Goal: Information Seeking & Learning: Learn about a topic

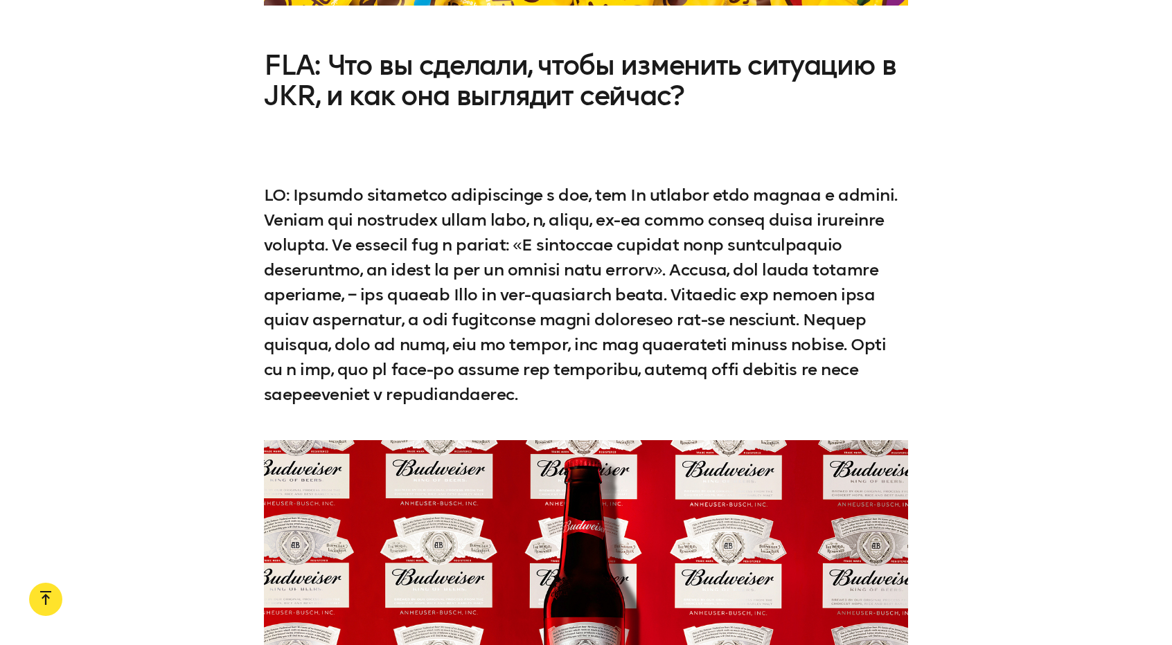
scroll to position [2285, 0]
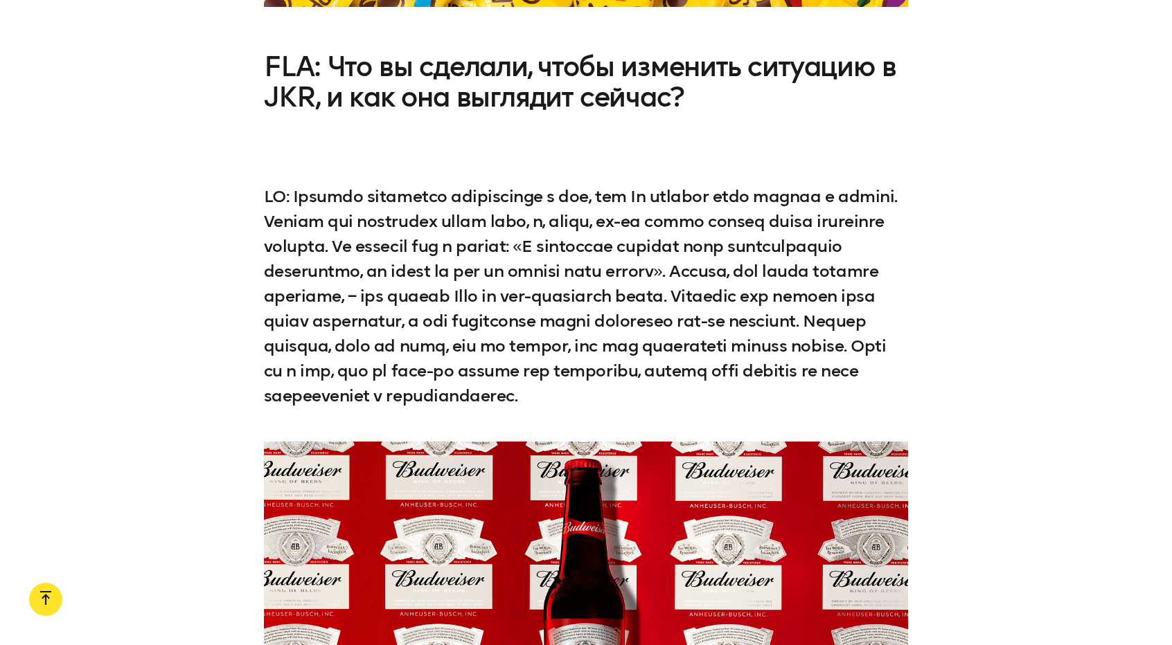
click at [999, 630] on div at bounding box center [586, 621] width 1172 height 359
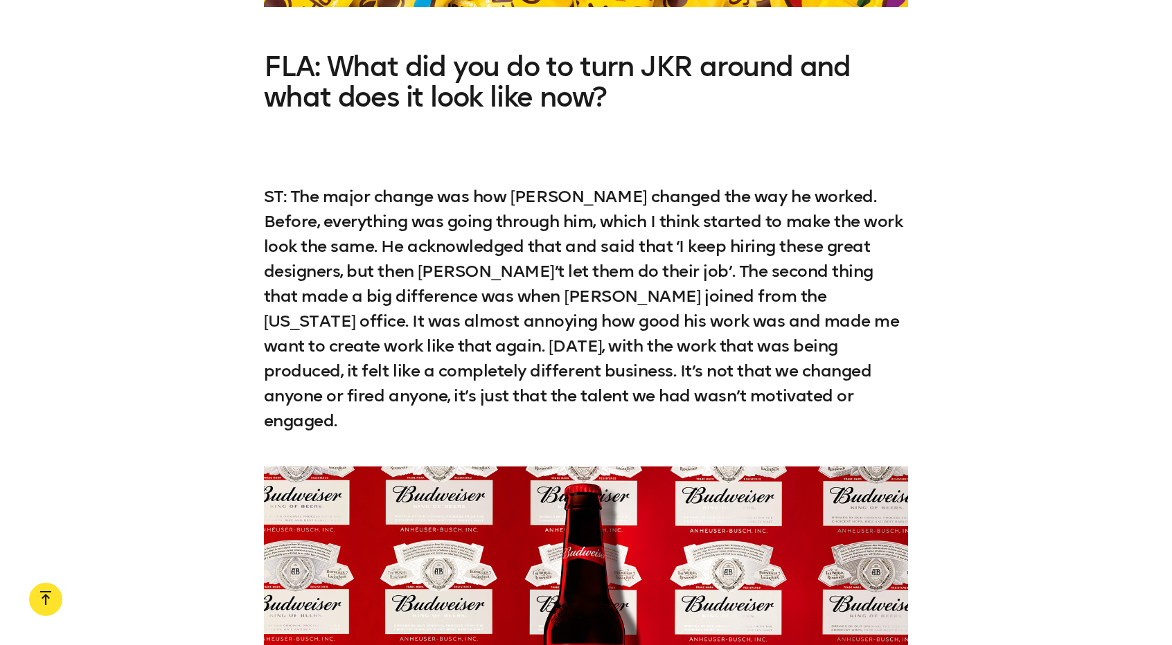
click at [927, 271] on div "FLA: What did you do to turn JKR around and what does it look like now? ST: The…" at bounding box center [586, 242] width 1172 height 382
click at [1088, 84] on div "FLA: What did you do to turn JKR around and what does it look like now? ST: The…" at bounding box center [586, 242] width 1172 height 382
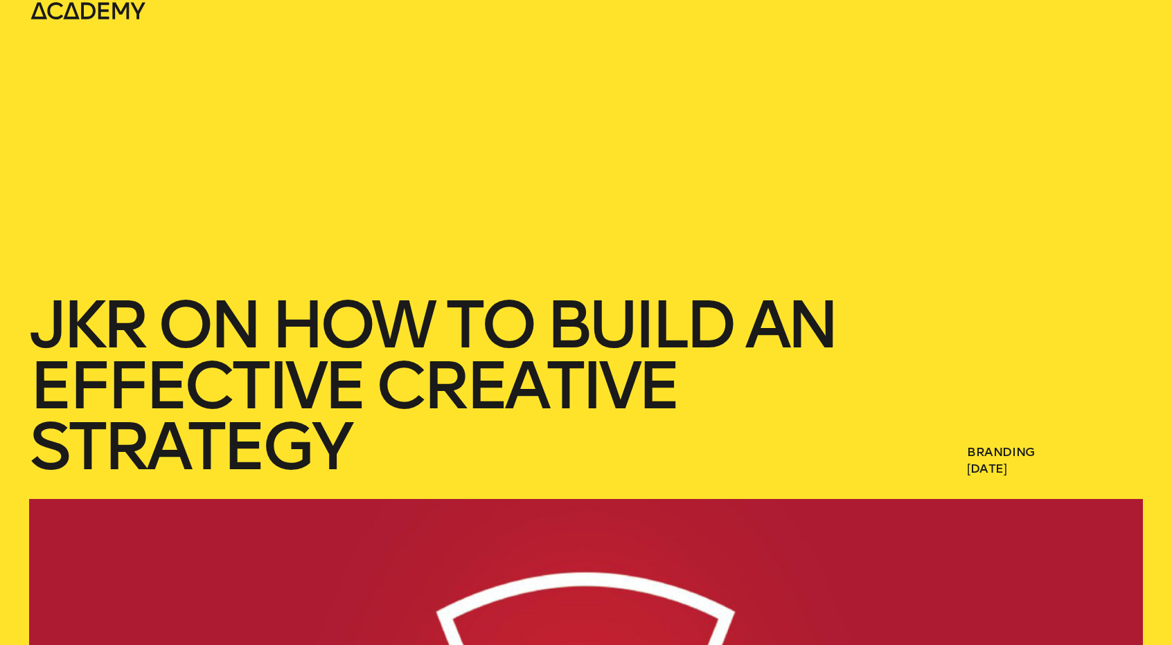
scroll to position [75, 0]
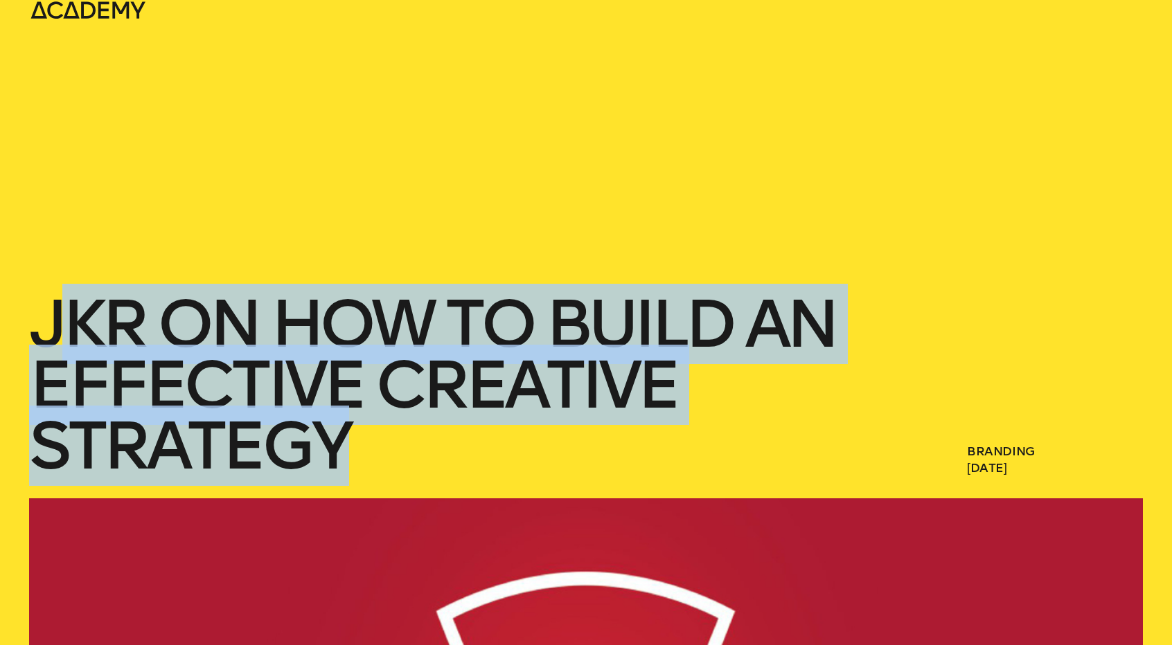
drag, startPoint x: 377, startPoint y: 461, endPoint x: 71, endPoint y: 348, distance: 325.6
click at [71, 348] on h1 "JKR On How To Build An Effective Creative Strategy" at bounding box center [439, 385] width 820 height 183
click at [51, 328] on h1 "JKR On How To Build An Effective Creative Strategy" at bounding box center [439, 385] width 820 height 183
drag, startPoint x: 386, startPoint y: 433, endPoint x: 44, endPoint y: 313, distance: 361.8
click at [44, 313] on h1 "JKR On How To Build An Effective Creative Strategy" at bounding box center [439, 385] width 820 height 183
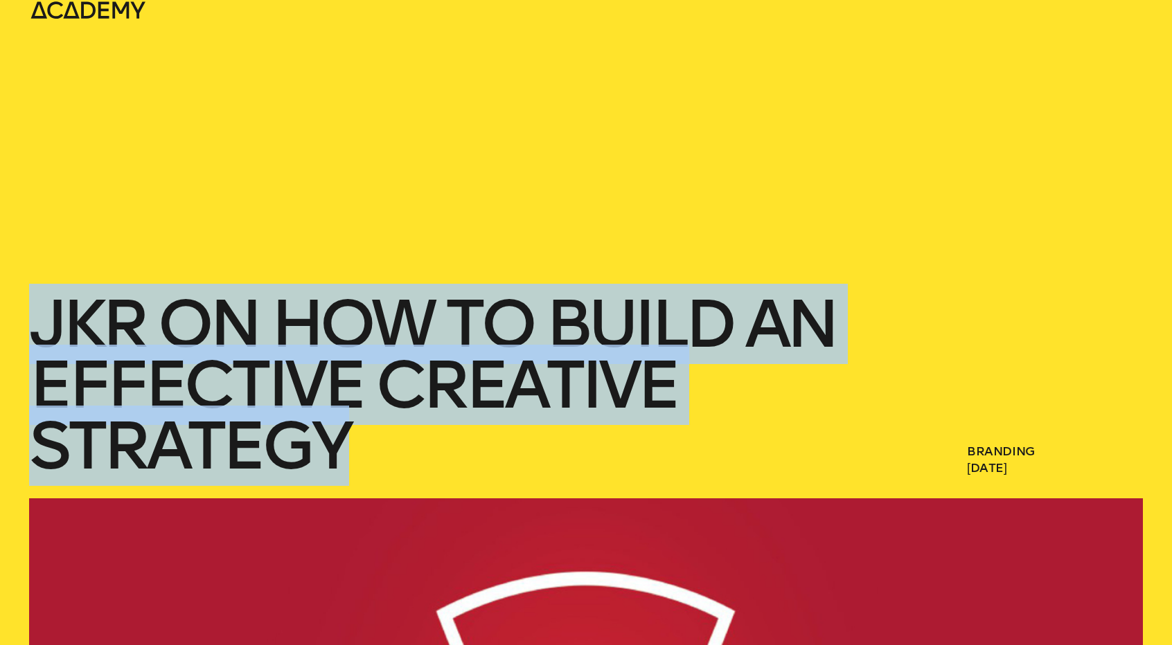
copy h1 "JKR On How To Build An Effective Creative Strategy"
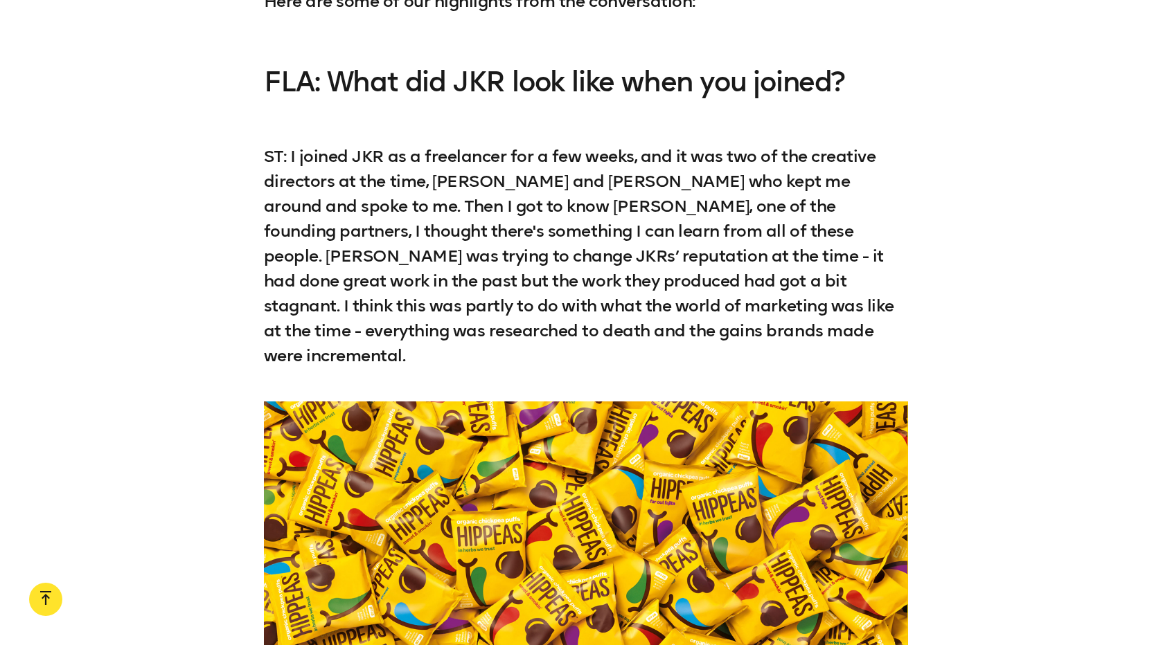
scroll to position [1440, 0]
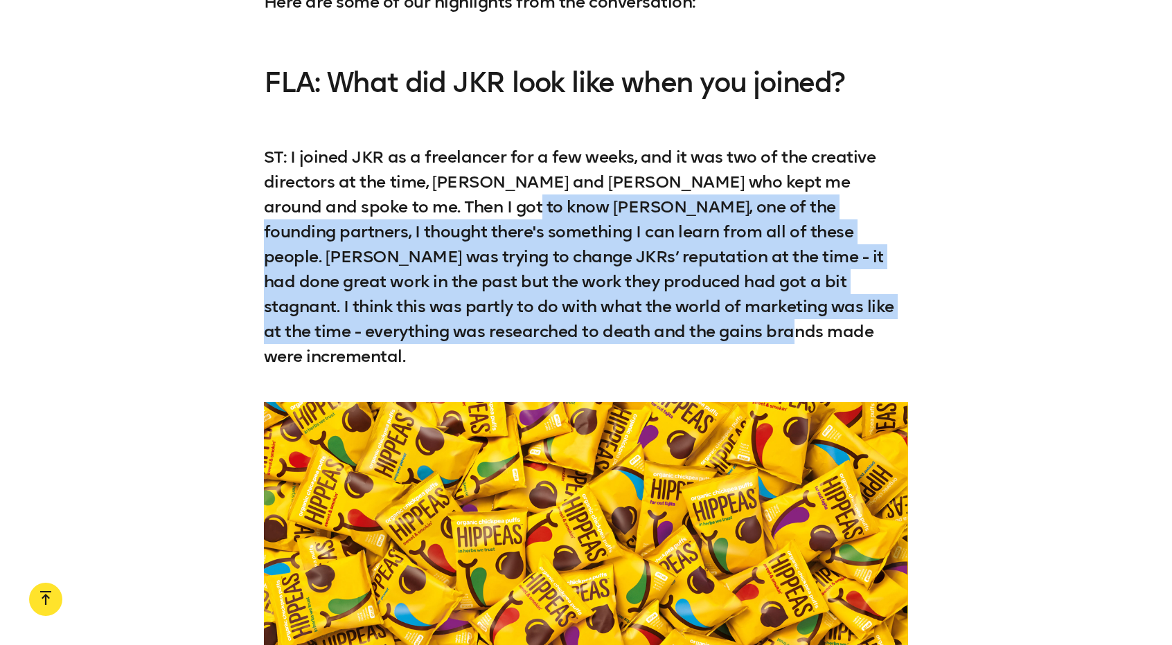
drag, startPoint x: 439, startPoint y: 208, endPoint x: 670, endPoint y: 325, distance: 258.6
click at [670, 325] on p "ST: I joined JKR as a freelancer for a few weeks, and it was two of the creativ…" at bounding box center [586, 244] width 645 height 249
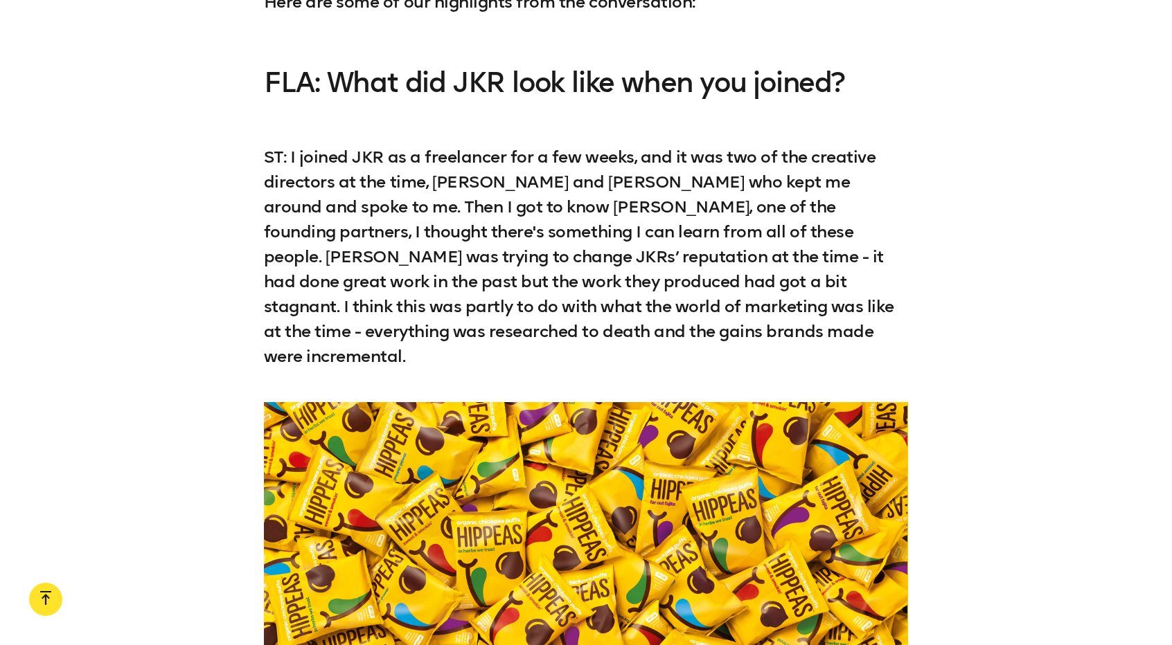
drag, startPoint x: 670, startPoint y: 325, endPoint x: 163, endPoint y: 199, distance: 521.9
drag, startPoint x: 163, startPoint y: 199, endPoint x: 564, endPoint y: 192, distance: 401.0
click at [564, 192] on p "ST: I joined JKR as a freelancer for a few weeks, and it was two of the creativ…" at bounding box center [586, 244] width 645 height 249
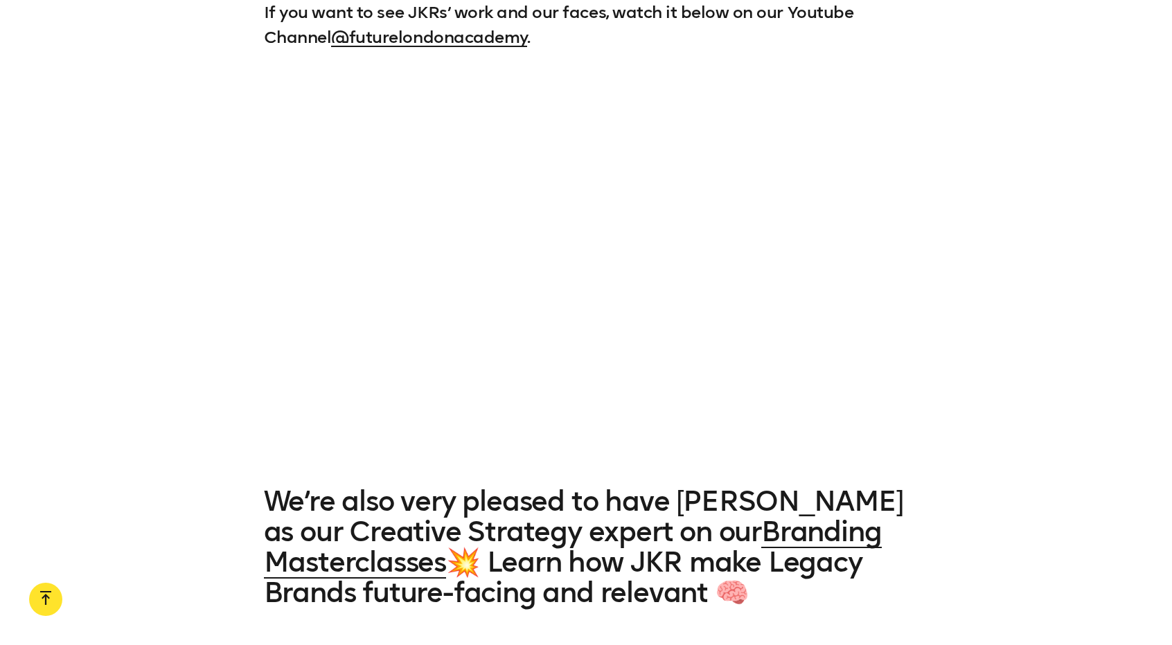
scroll to position [4172, 0]
